Goal: Check status

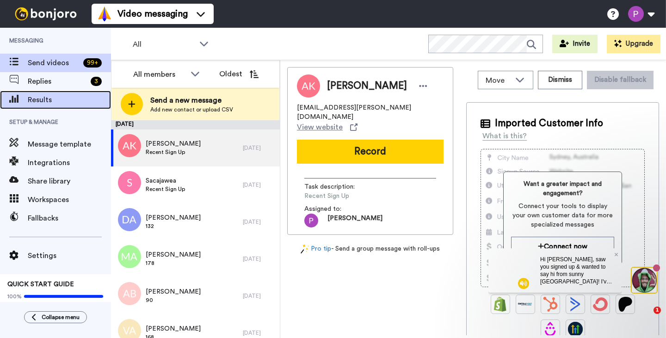
click at [40, 104] on span "Results" at bounding box center [69, 99] width 83 height 11
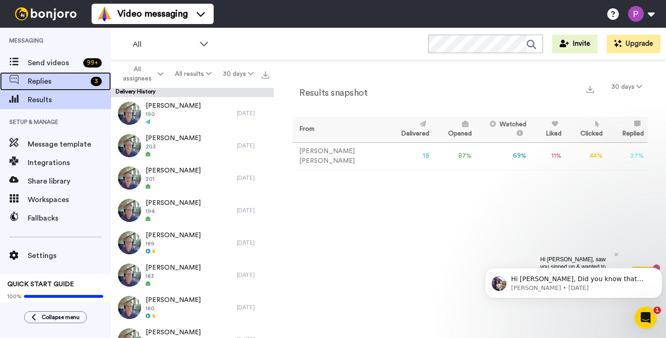
click at [50, 82] on span "Replies" at bounding box center [57, 81] width 59 height 11
click html "Hi [PERSON_NAME], Did you know that your Bonjoro subscription includes a free H…"
click at [578, 293] on div "Hi [PERSON_NAME], Did you know that your Bonjoro subscription includes a free H…" at bounding box center [574, 283] width 178 height 31
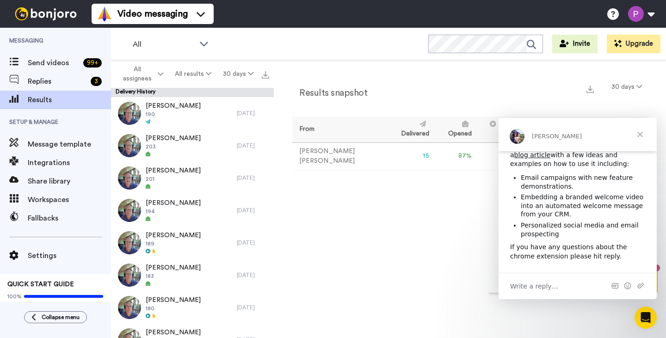
scroll to position [87, 0]
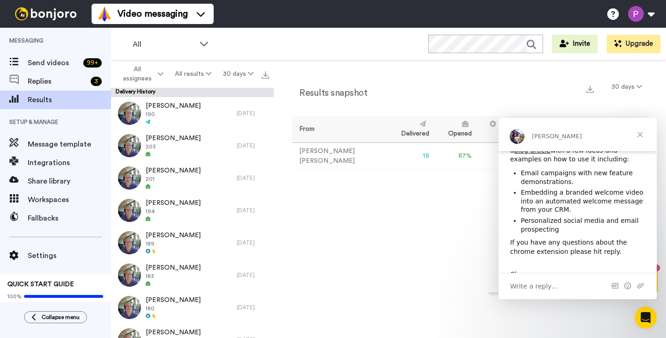
click at [642, 136] on span "Close" at bounding box center [640, 134] width 33 height 33
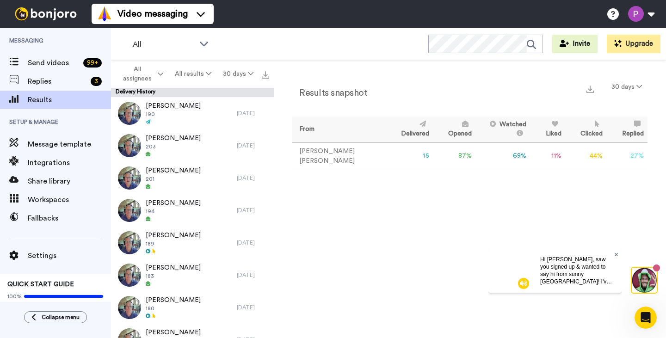
click at [617, 253] on icon at bounding box center [617, 255] width 4 height 6
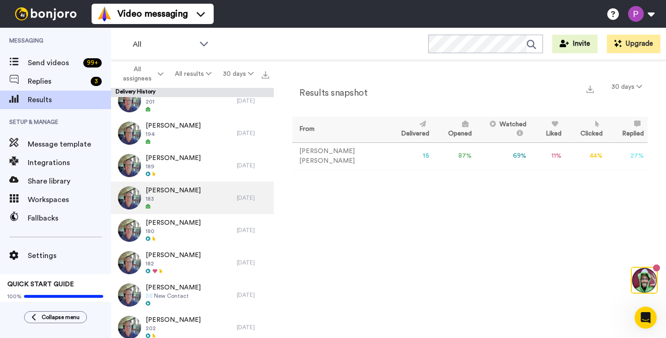
scroll to position [0, 0]
